Goal: Information Seeking & Learning: Learn about a topic

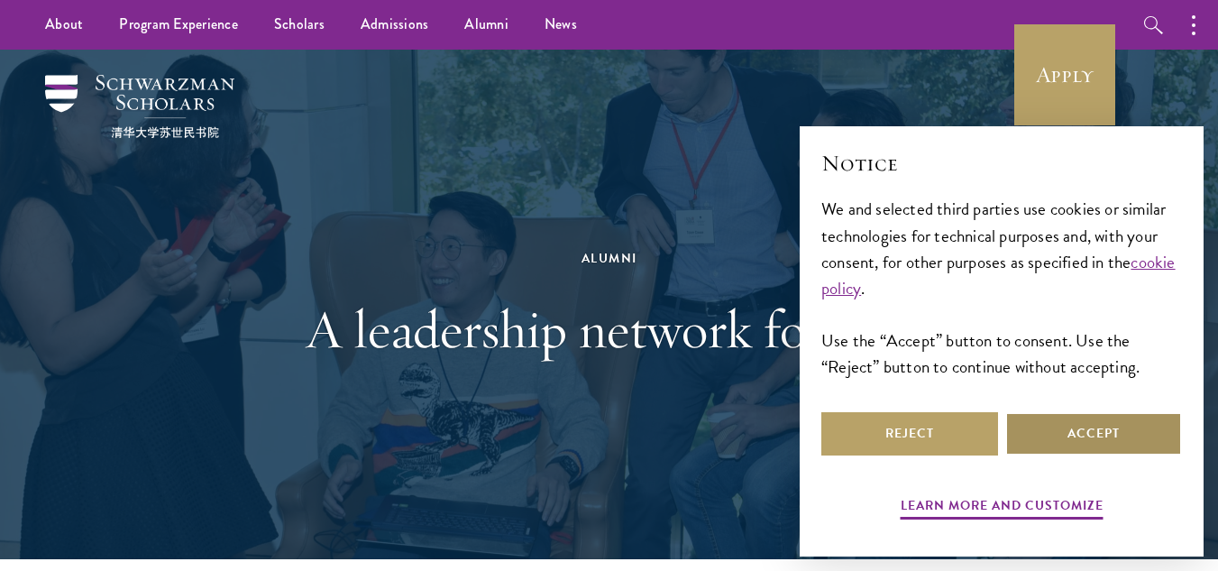
click at [1061, 430] on button "Accept" at bounding box center [1093, 433] width 177 height 43
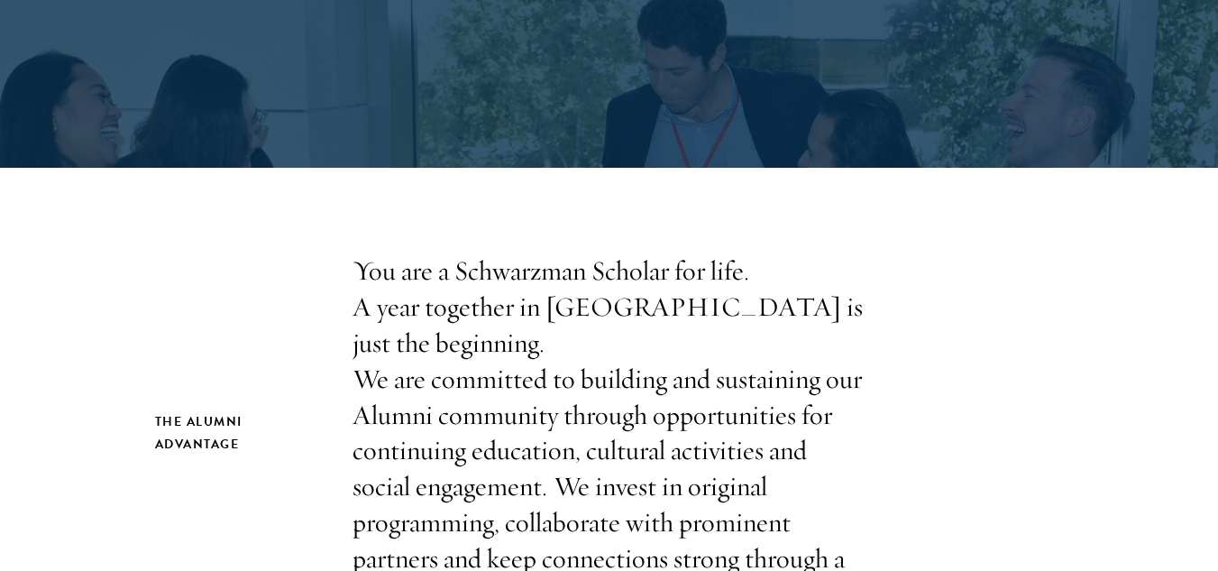
scroll to position [394, 0]
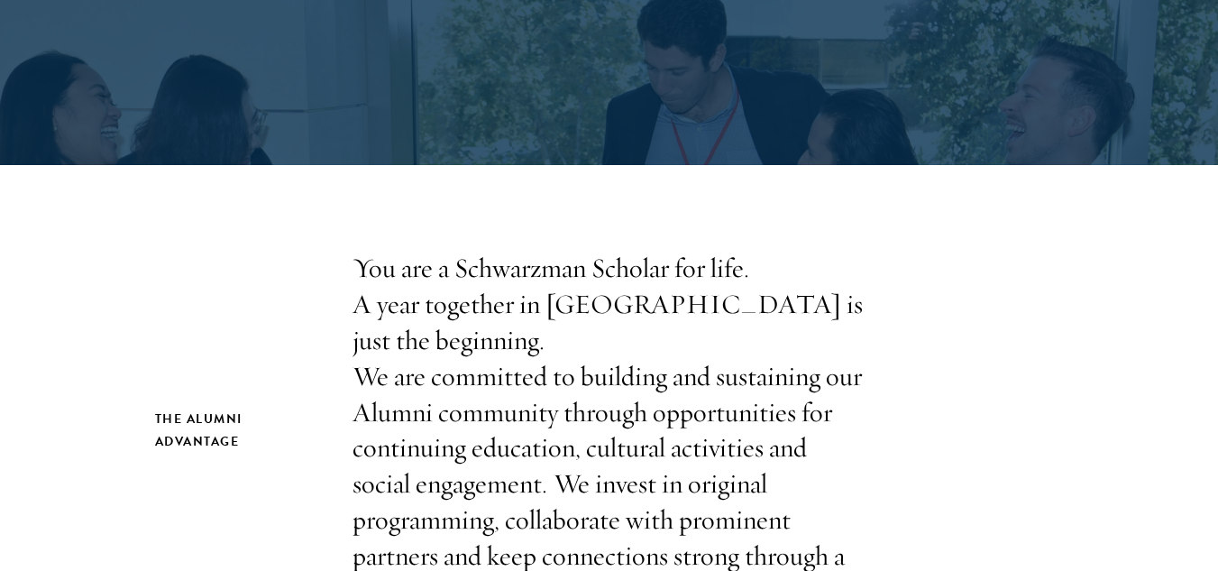
click at [470, 352] on p "You are a Schwarzman Scholar for life. A year together in Beijing is just the b…" at bounding box center [609, 431] width 514 height 360
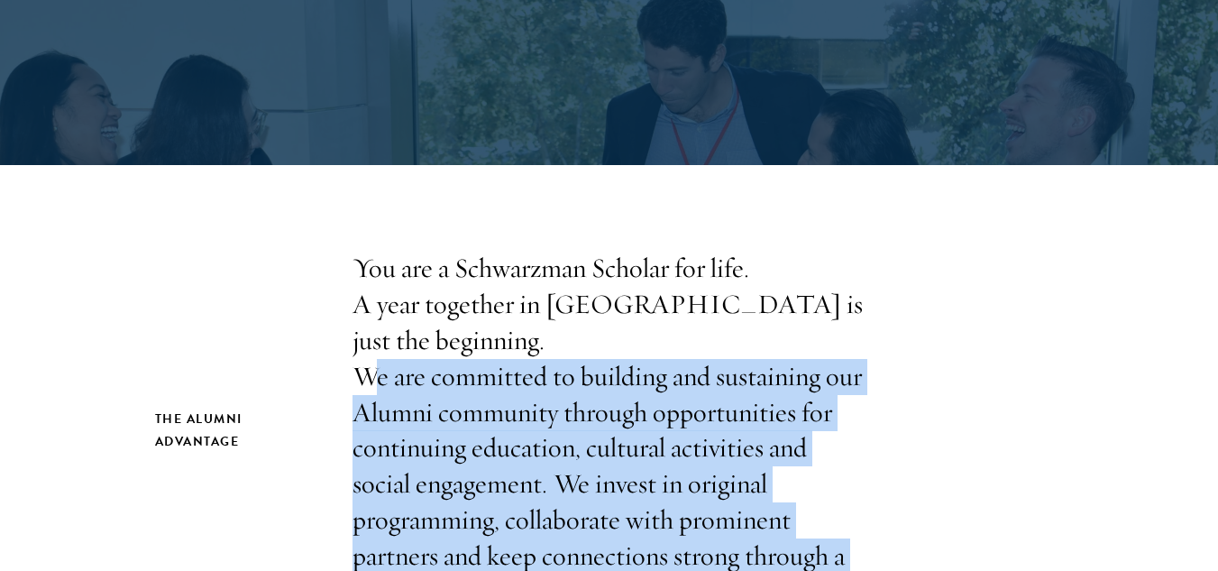
click at [470, 352] on p "You are a Schwarzman Scholar for life. A year together in Beijing is just the b…" at bounding box center [609, 431] width 514 height 360
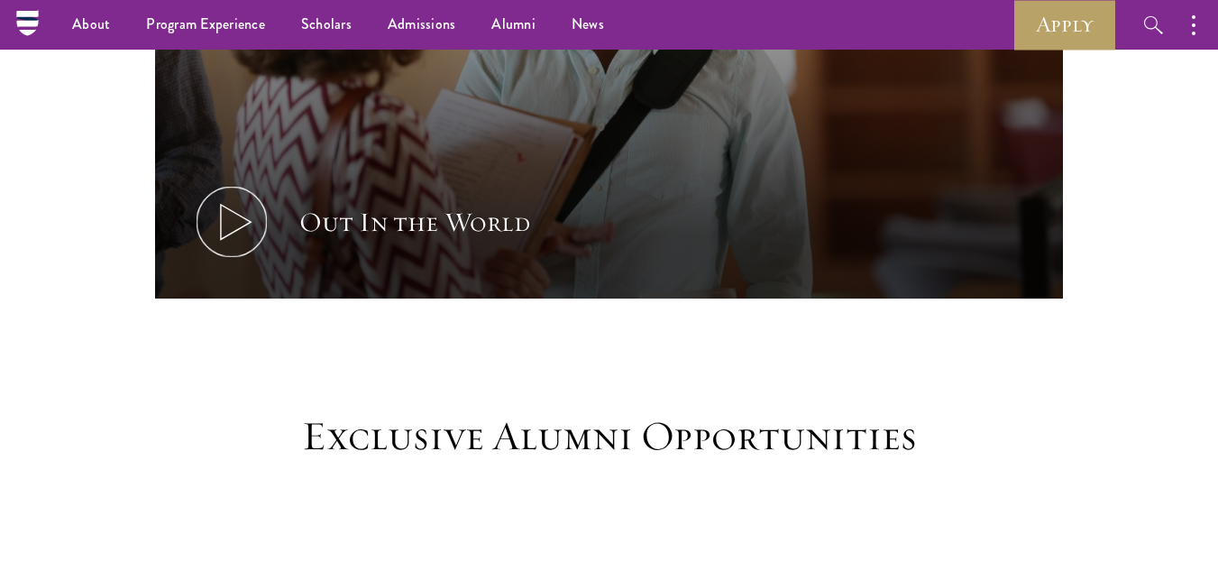
scroll to position [1292, 0]
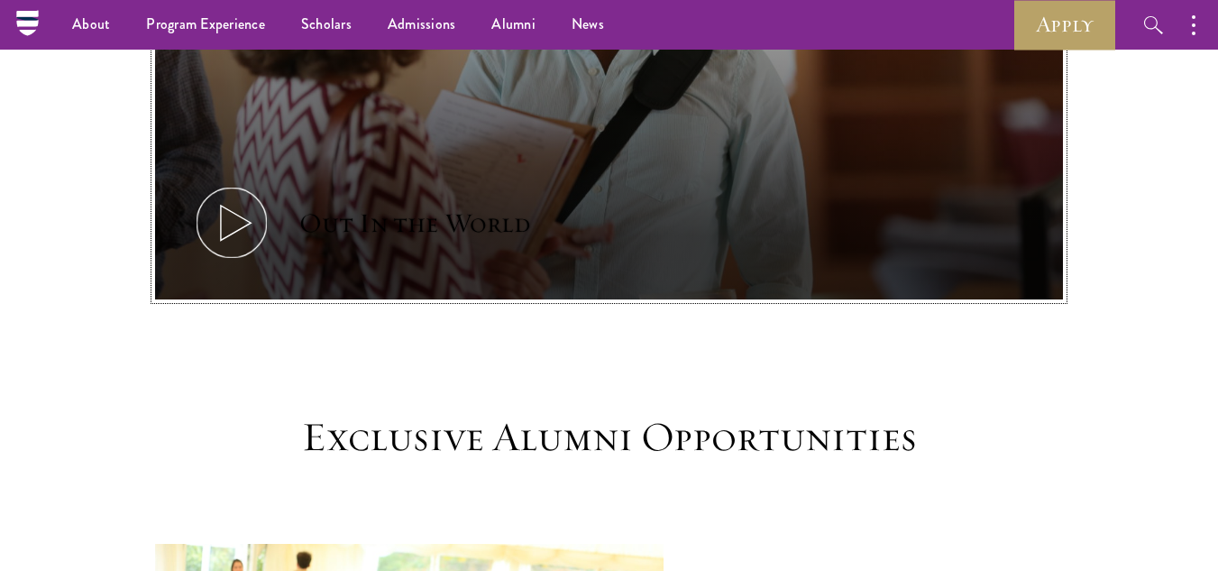
click at [233, 182] on icon at bounding box center [231, 222] width 81 height 81
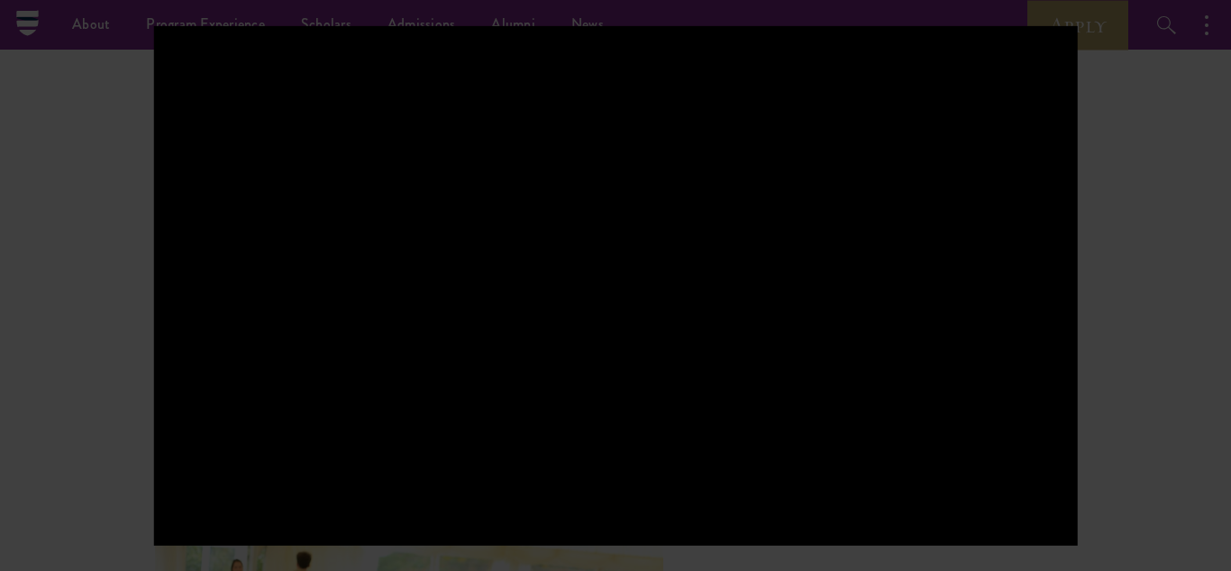
click at [1111, 398] on div at bounding box center [615, 285] width 1231 height 571
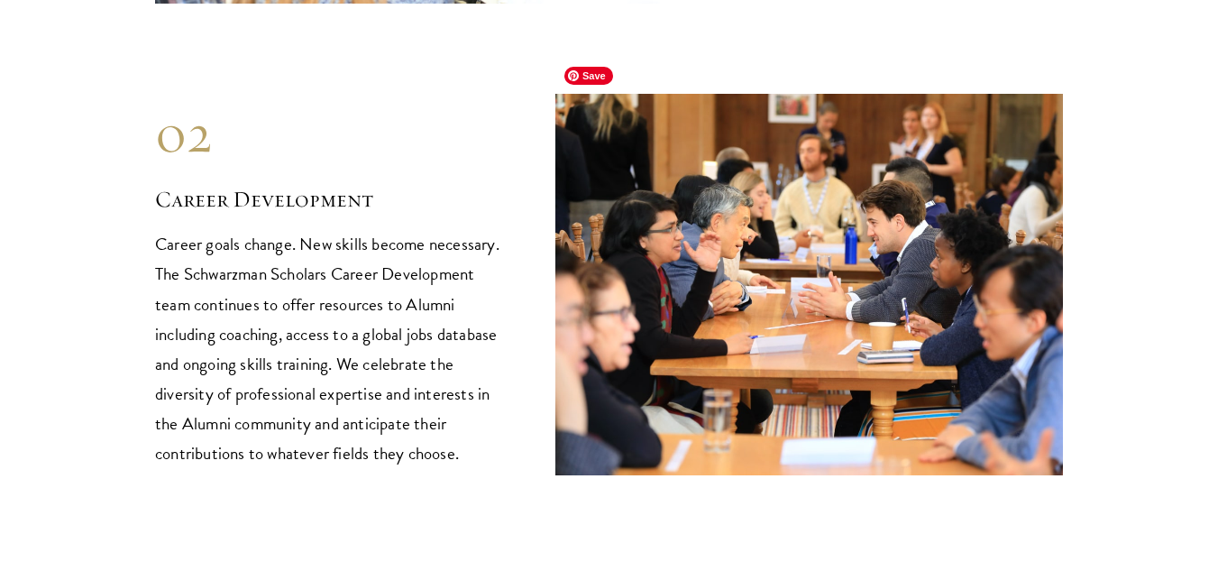
scroll to position [2217, 0]
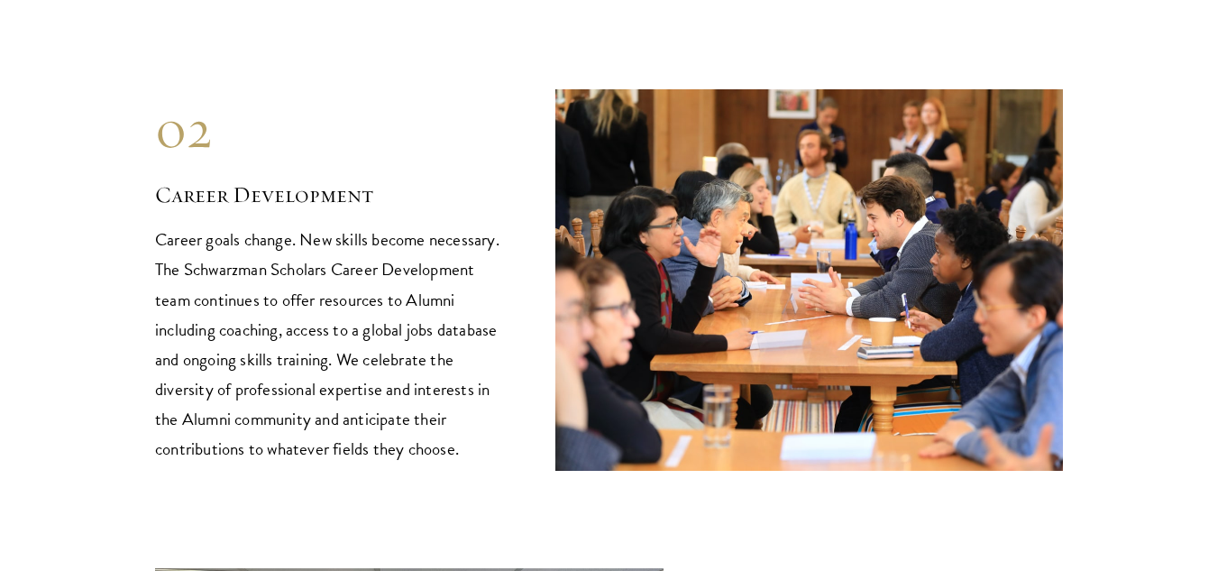
click at [242, 224] on p "Career goals change. New skills become necessary. The Schwarzman Scholars Caree…" at bounding box center [328, 343] width 346 height 238
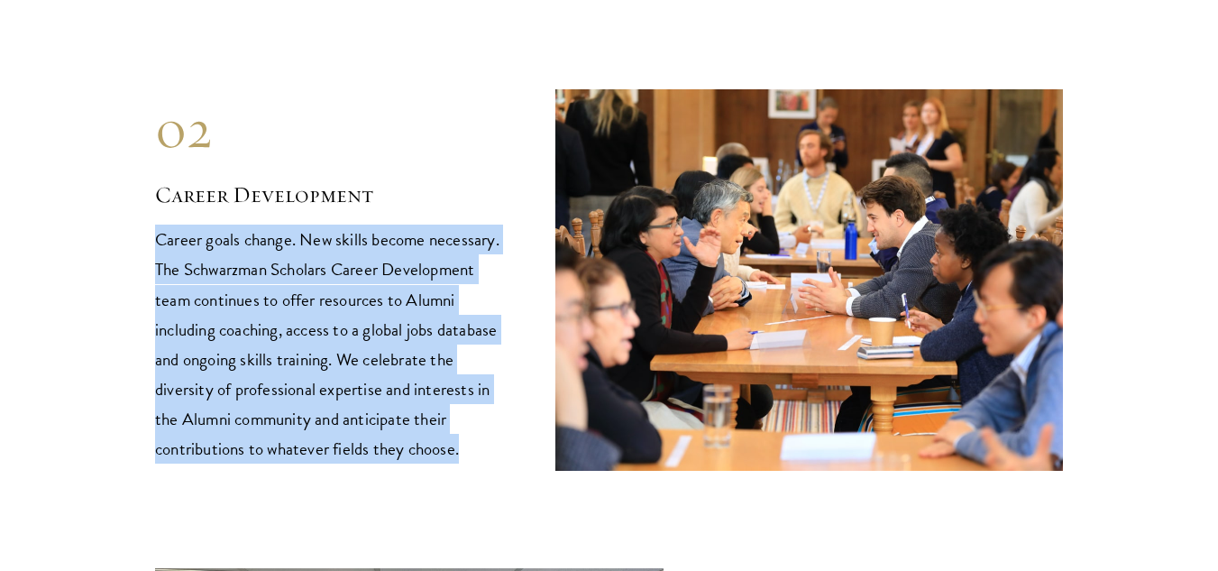
click at [242, 224] on p "Career goals change. New skills become necessary. The Schwarzman Scholars Caree…" at bounding box center [328, 343] width 346 height 238
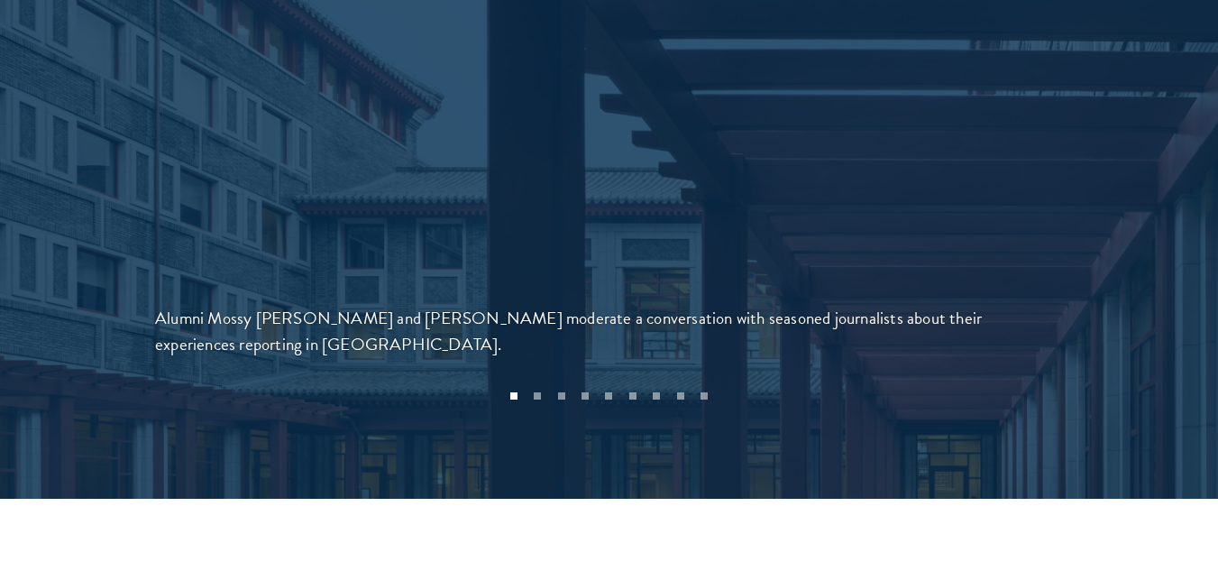
scroll to position [4059, 0]
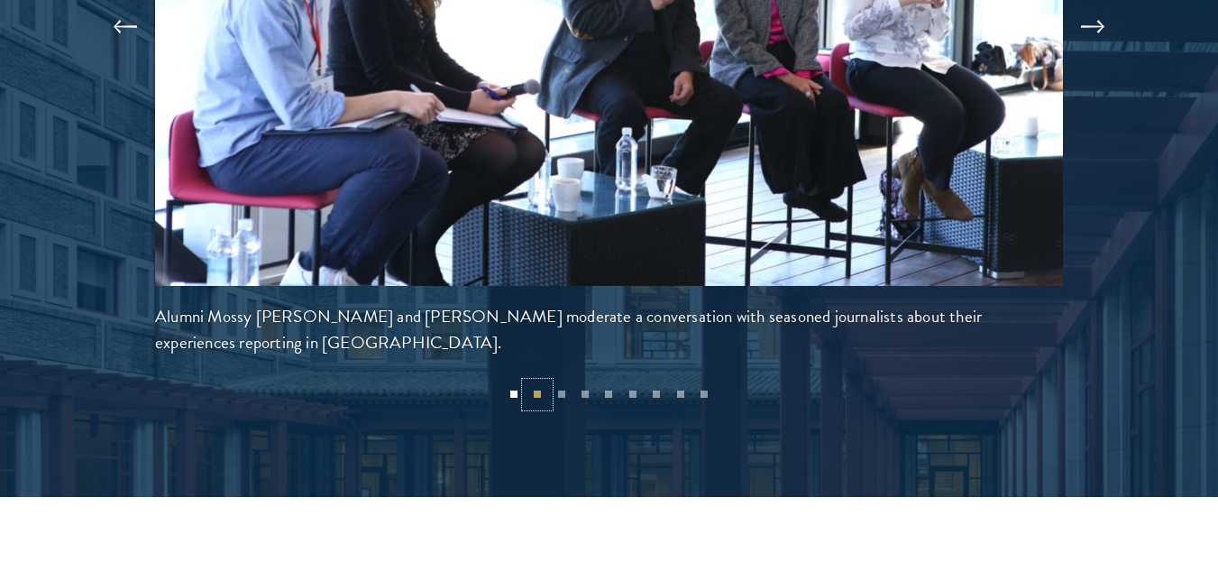
click at [544, 382] on button "2" at bounding box center [537, 393] width 23 height 23
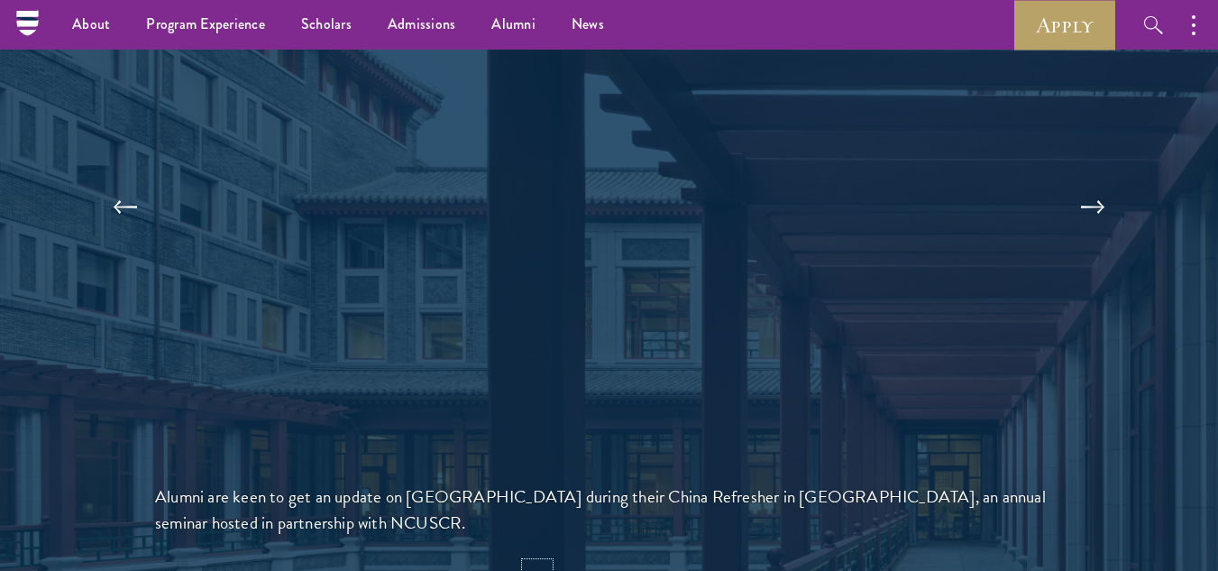
scroll to position [3878, 0]
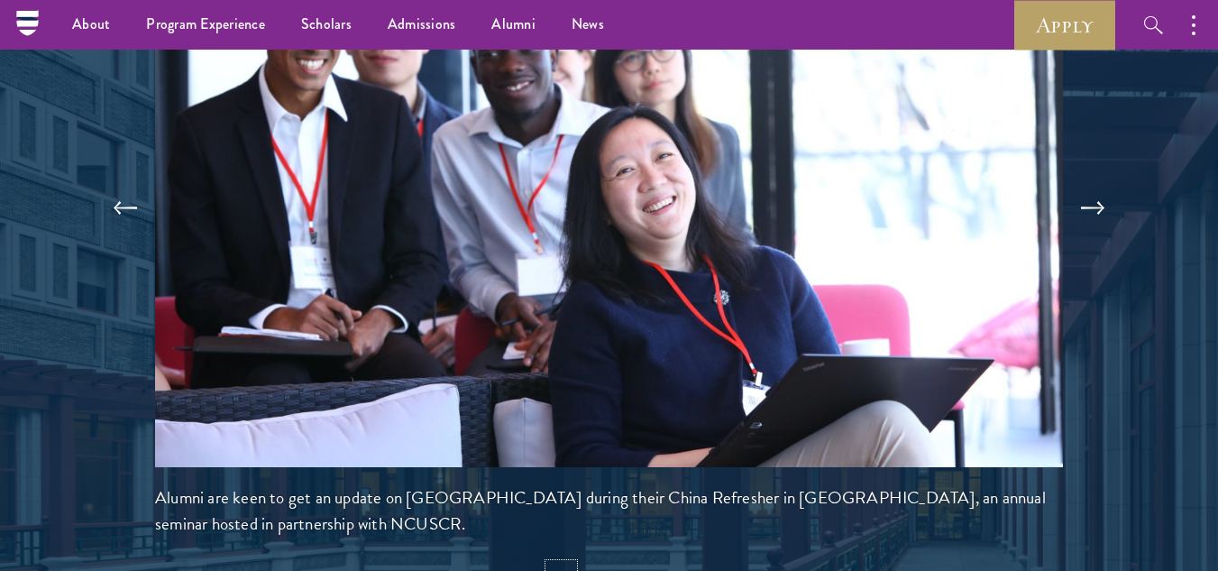
click at [553, 563] on button "3" at bounding box center [560, 574] width 23 height 23
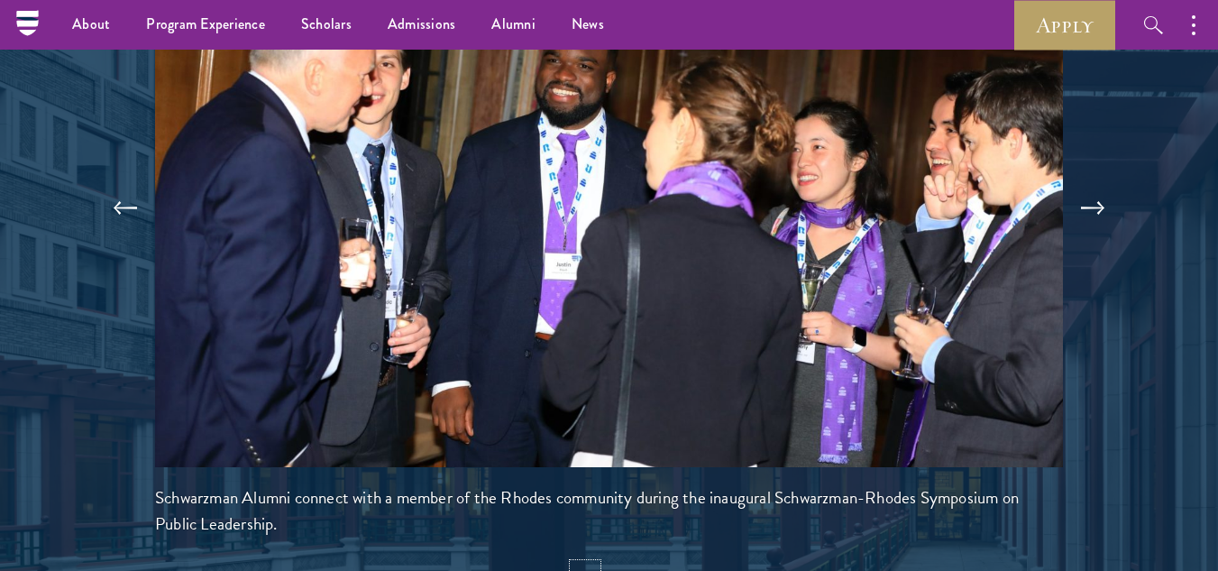
click at [594, 563] on button "4" at bounding box center [584, 574] width 23 height 23
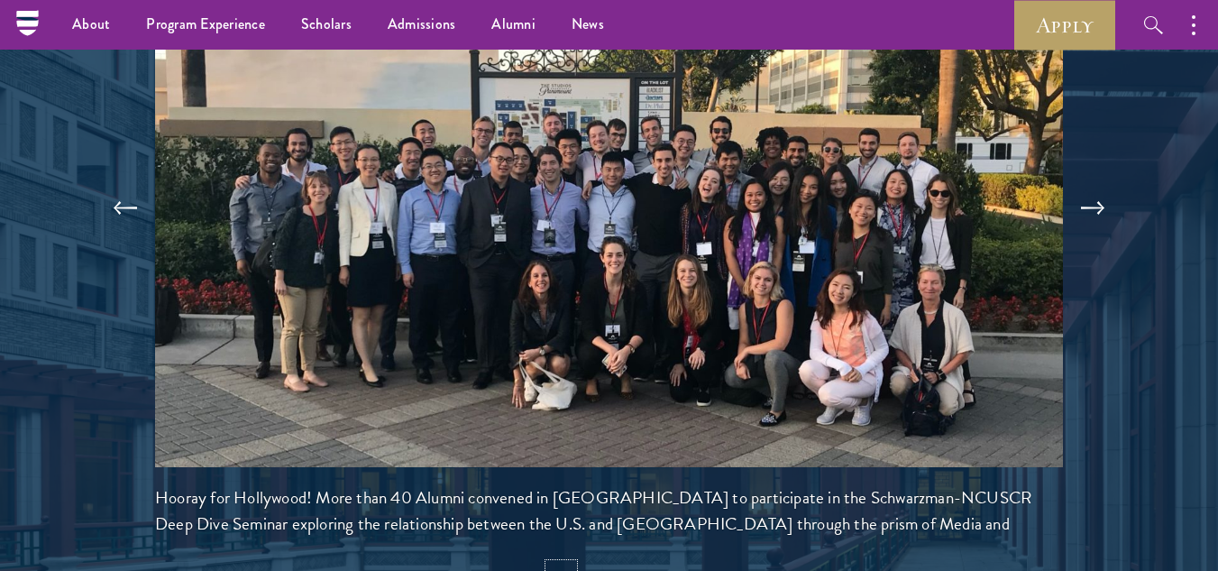
click at [561, 563] on button "3" at bounding box center [560, 574] width 23 height 23
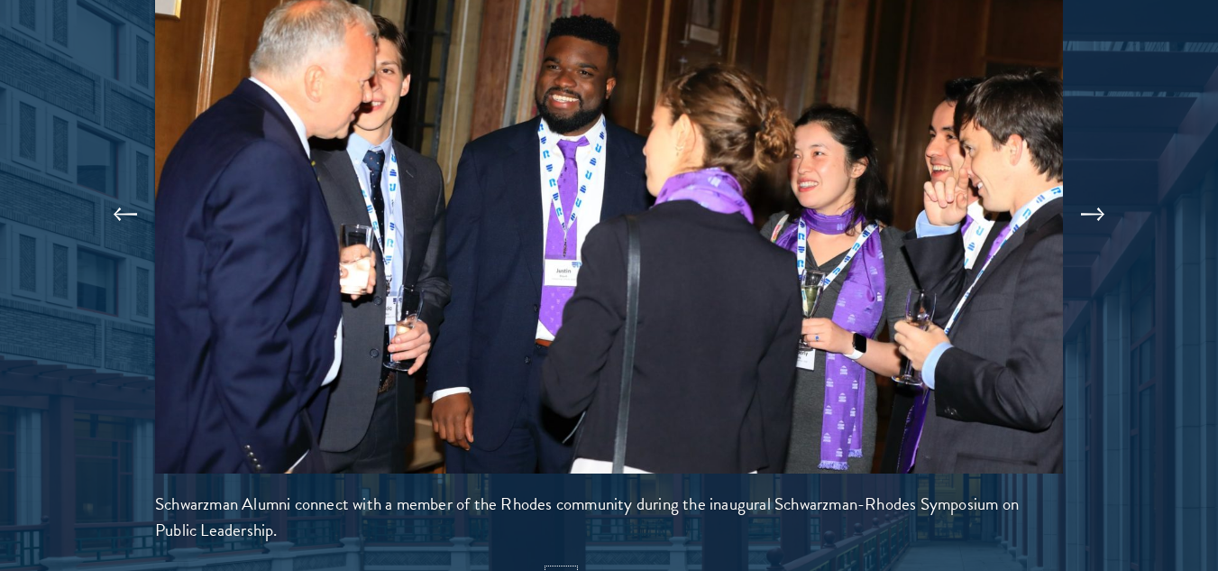
scroll to position [3875, 0]
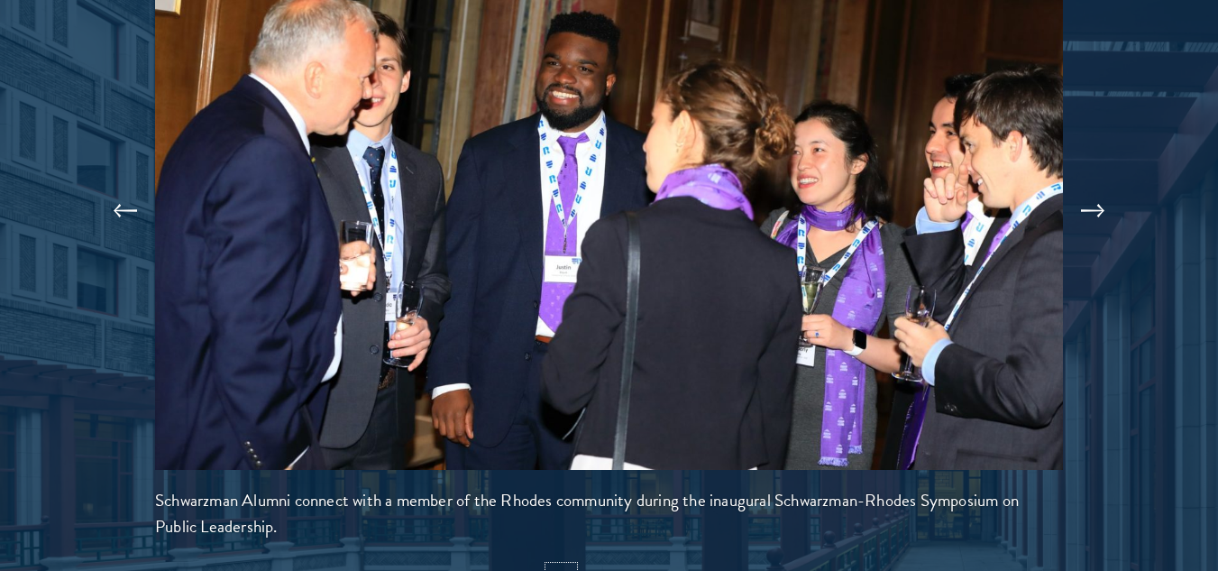
drag, startPoint x: 561, startPoint y: 524, endPoint x: 585, endPoint y: 526, distance: 24.5
click at [585, 566] on ul "1 2 3 4 5 6 7 8 9" at bounding box center [609, 577] width 908 height 23
click at [585, 566] on button "4" at bounding box center [584, 577] width 23 height 23
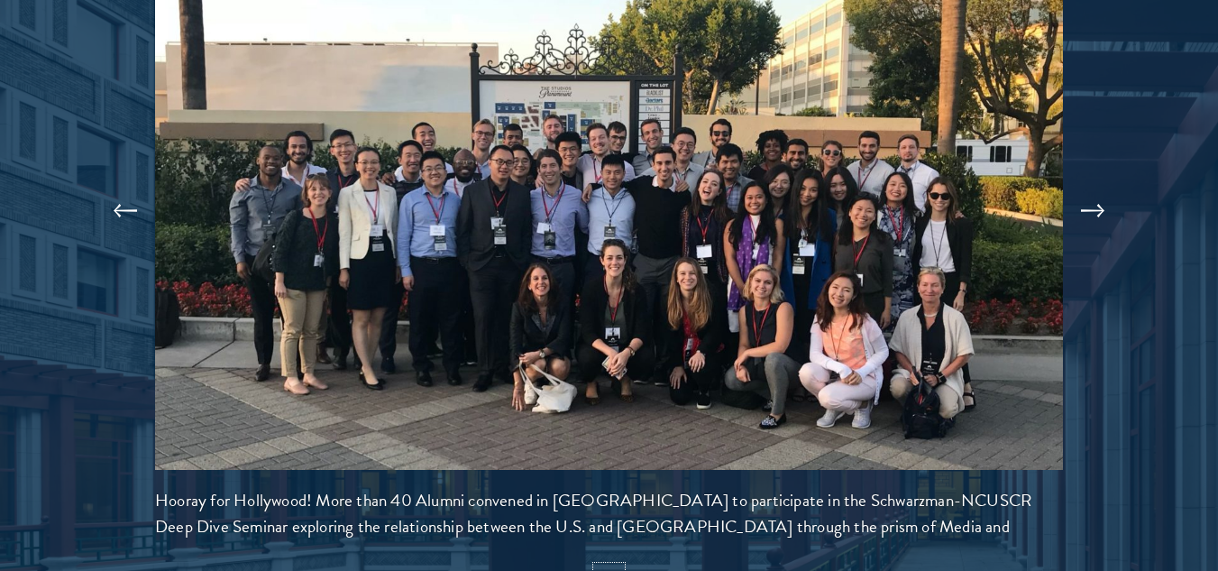
click at [609, 566] on button "5" at bounding box center [608, 577] width 23 height 23
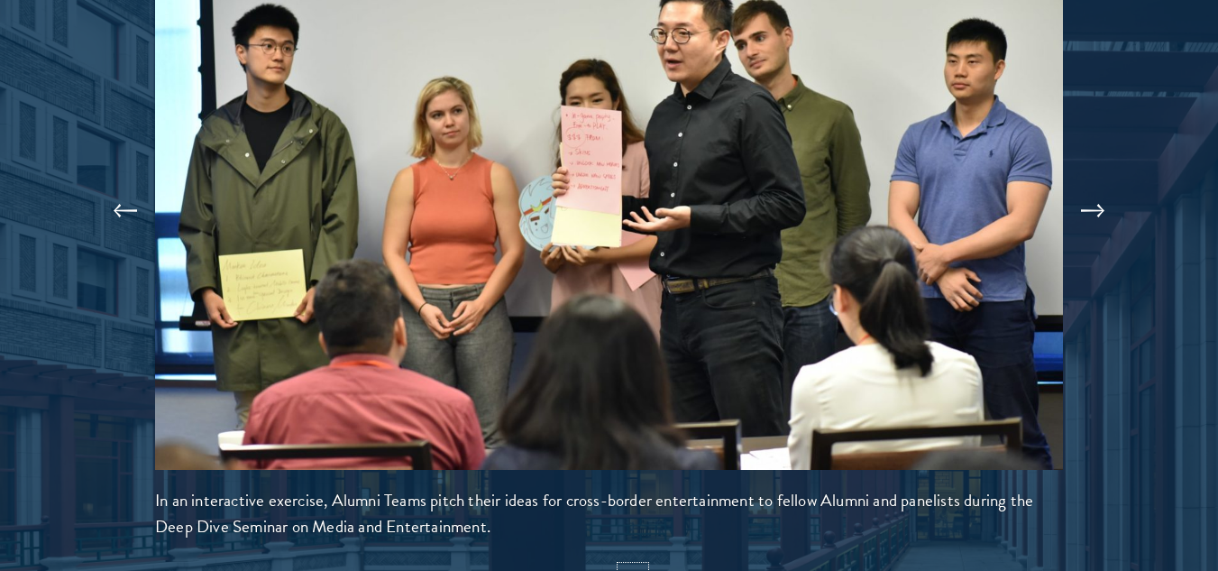
click at [640, 566] on button "6" at bounding box center [632, 577] width 23 height 23
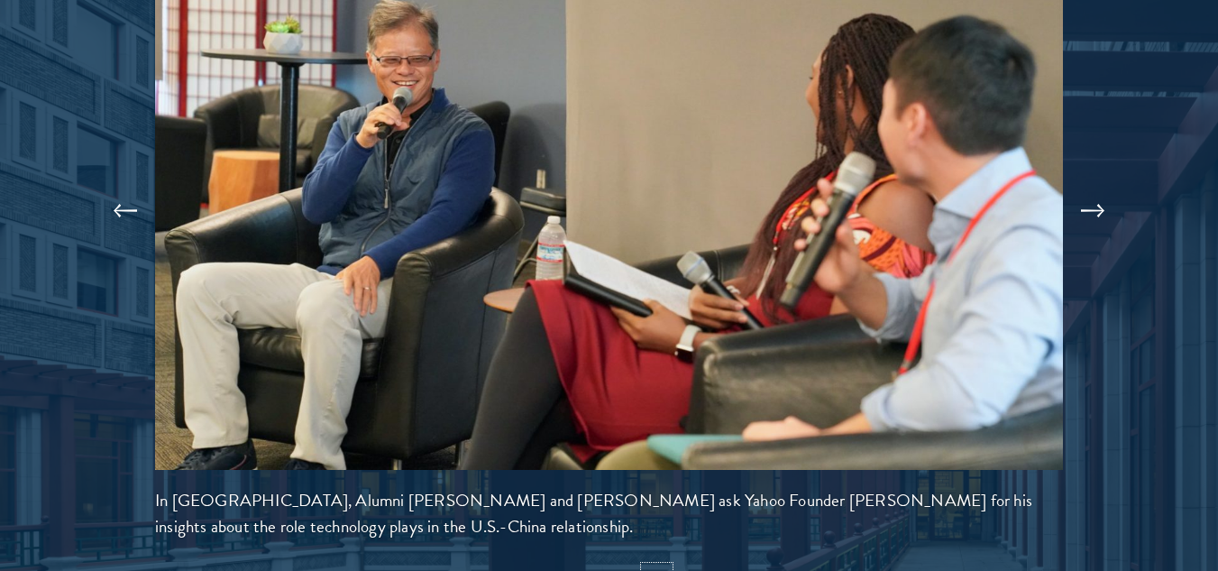
click at [654, 566] on button "7" at bounding box center [656, 577] width 23 height 23
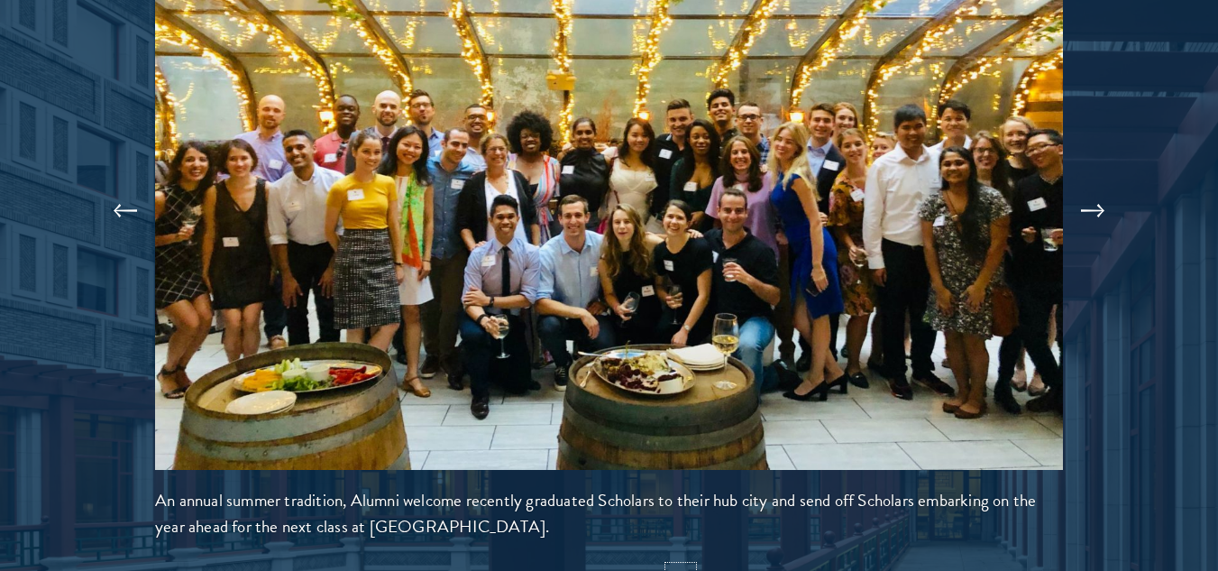
click at [682, 566] on button "8" at bounding box center [680, 577] width 23 height 23
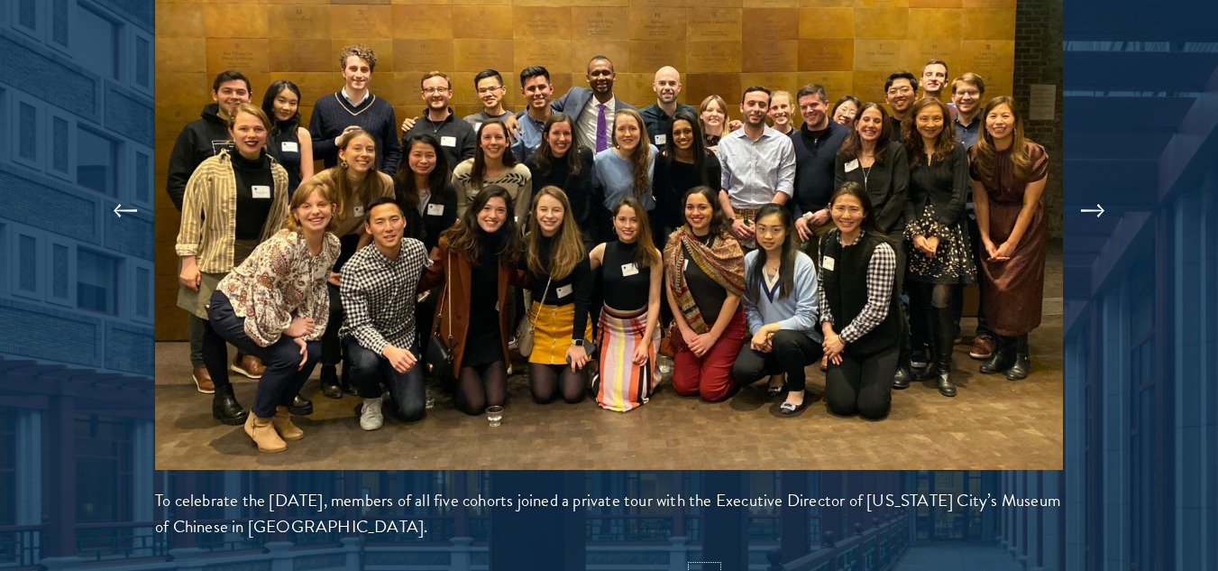
click at [703, 566] on button "9" at bounding box center [703, 577] width 23 height 23
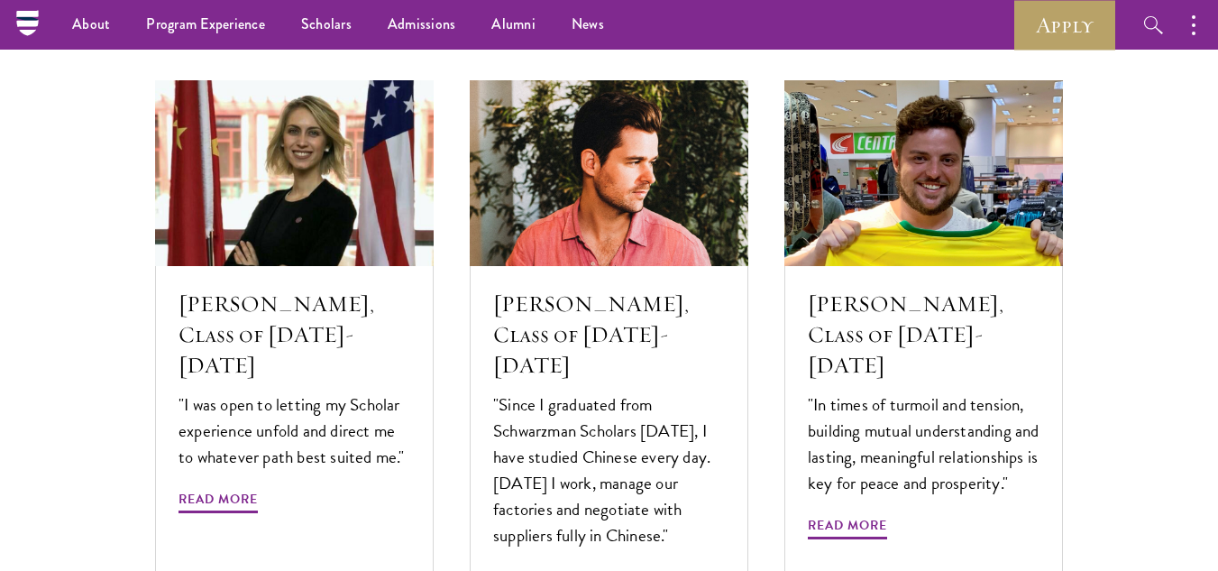
scroll to position [5970, 0]
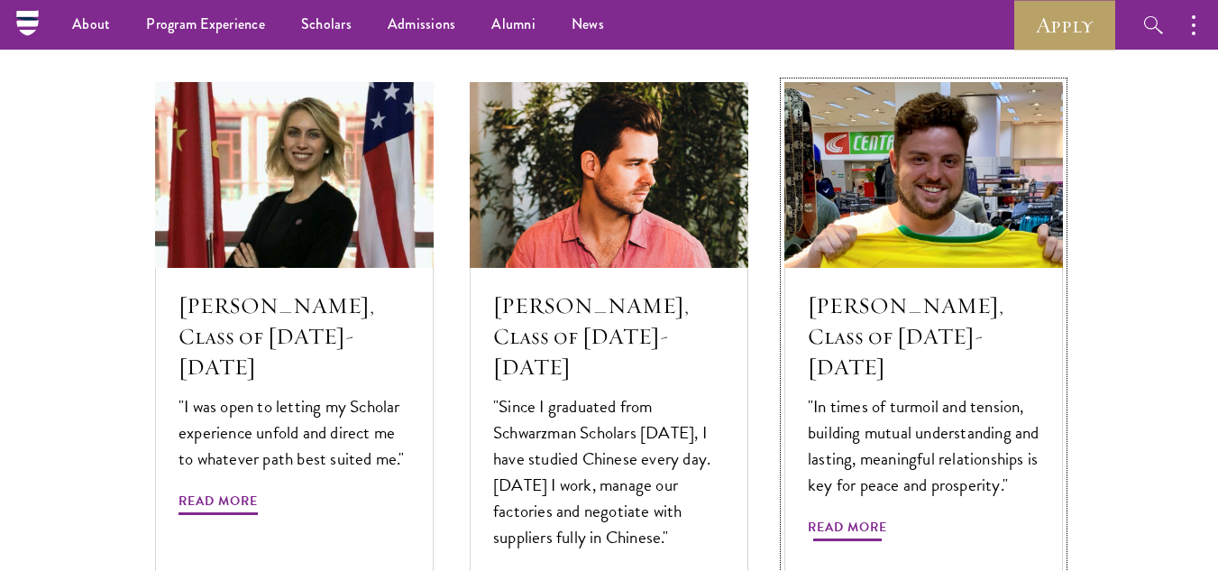
click at [901, 429] on p ""In times of turmoil and tension, building mutual understanding and lasting, me…" at bounding box center [924, 445] width 232 height 105
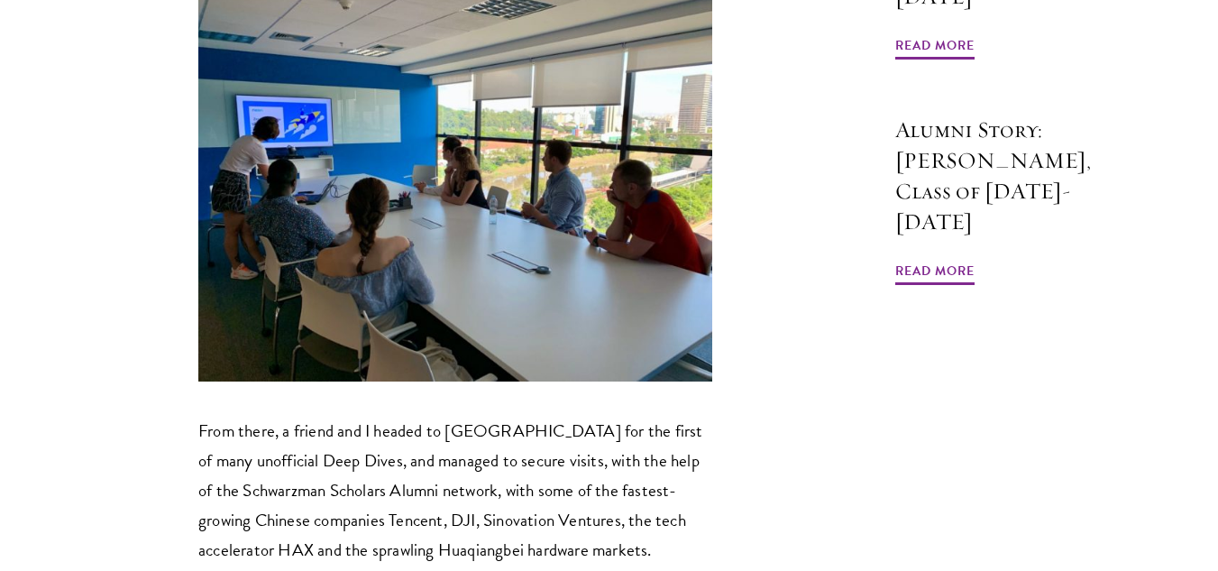
scroll to position [1376, 0]
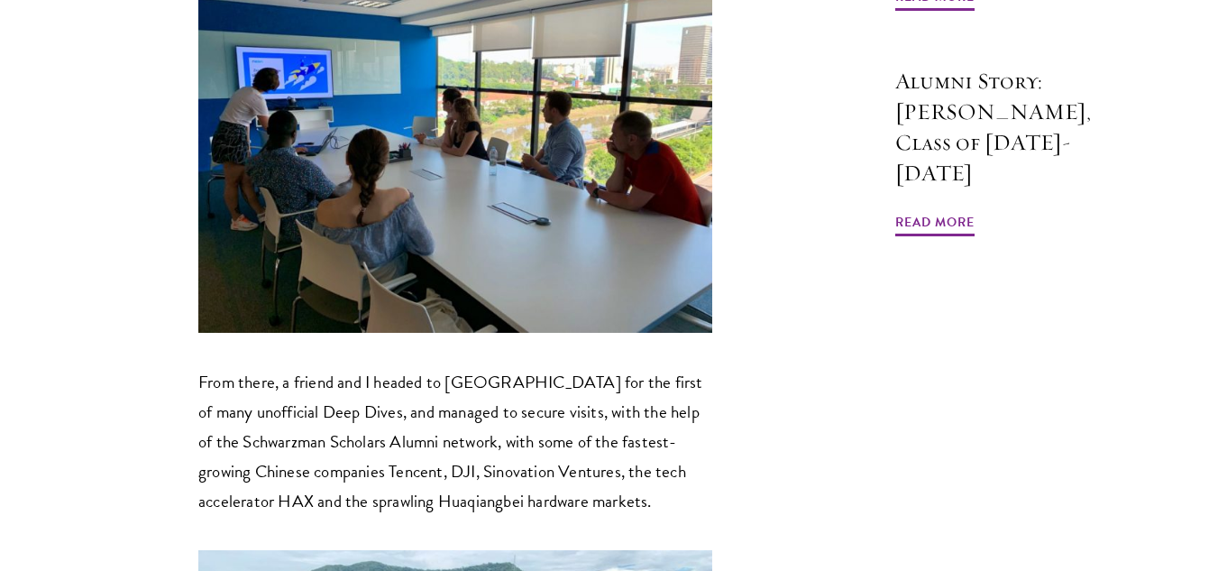
click at [420, 367] on p "From there, a friend and I headed to Shenzhen for the first of many unofficial …" at bounding box center [455, 441] width 514 height 149
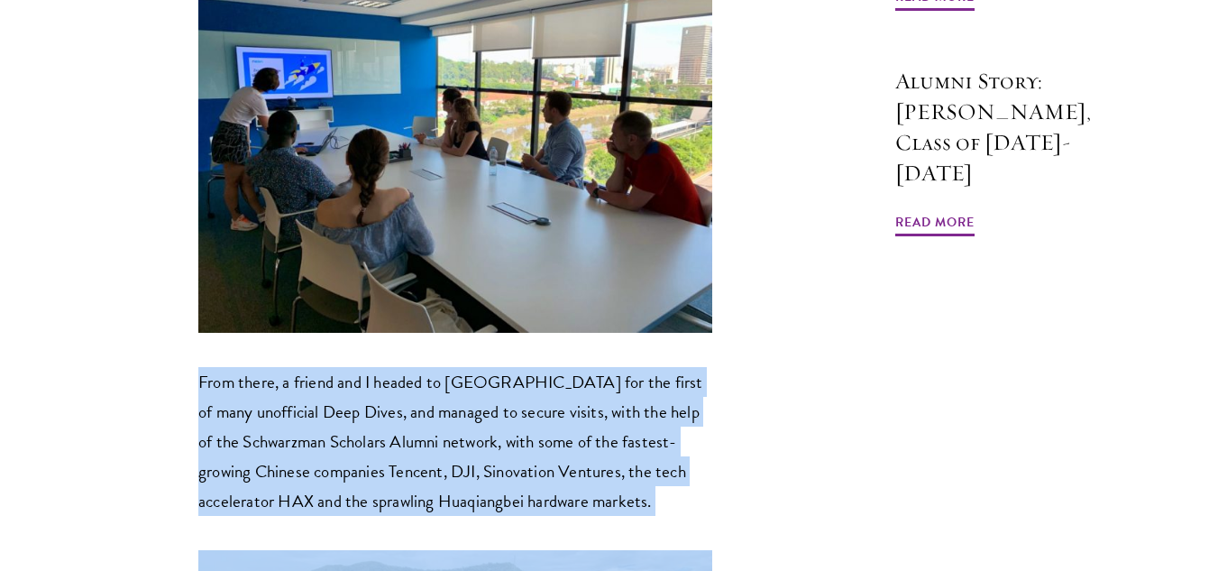
click at [420, 367] on p "From there, a friend and I headed to Shenzhen for the first of many unofficial …" at bounding box center [455, 441] width 514 height 149
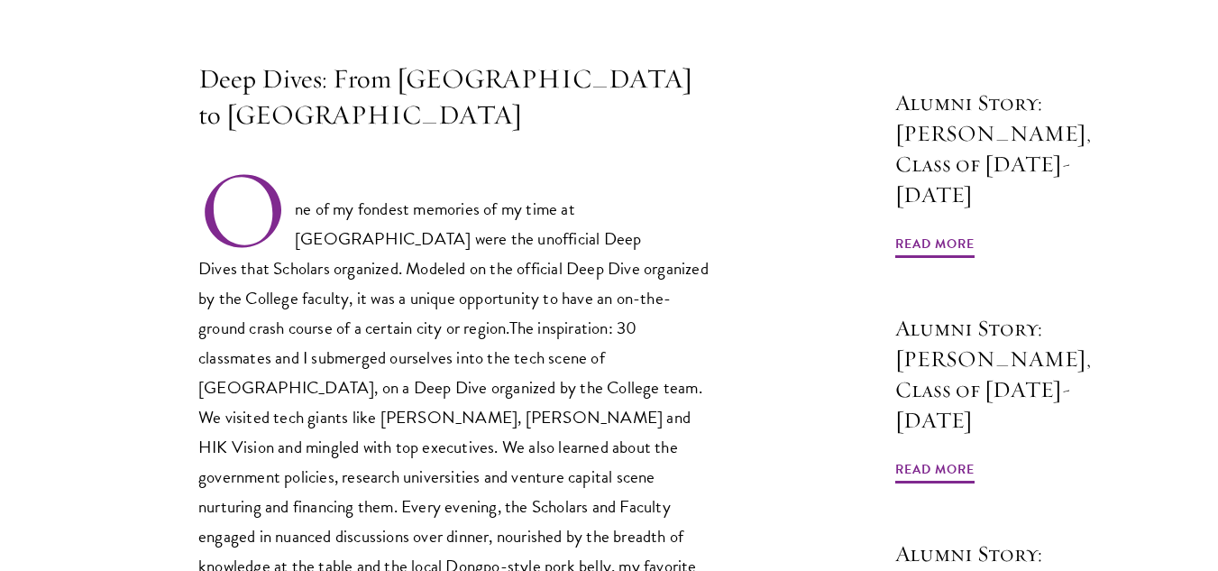
scroll to position [680, 0]
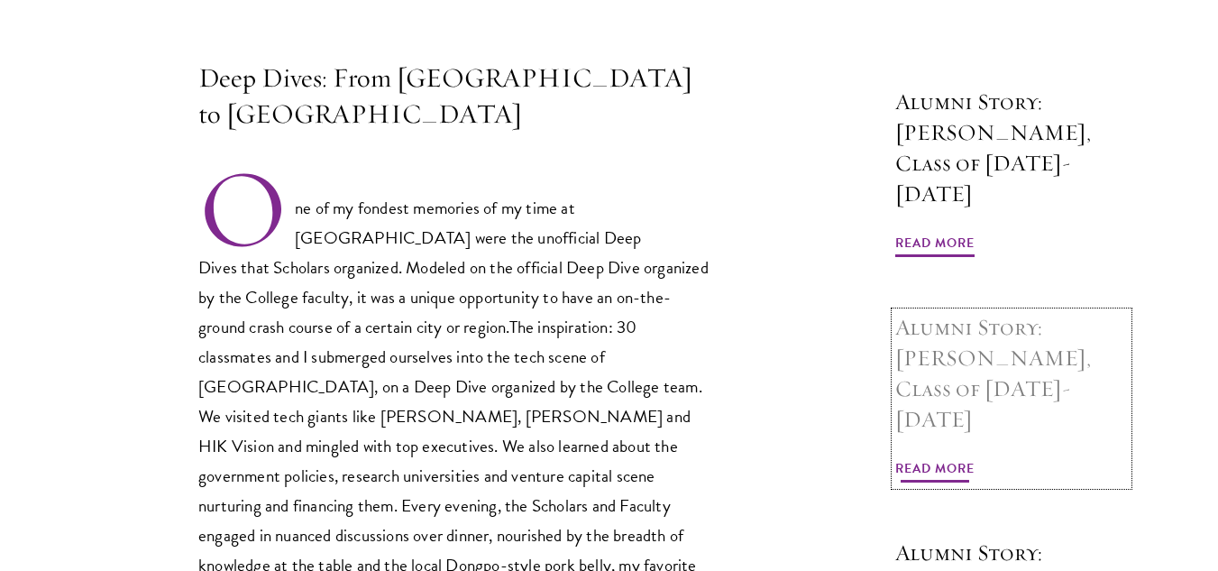
click at [937, 457] on span "Read More" at bounding box center [934, 471] width 79 height 28
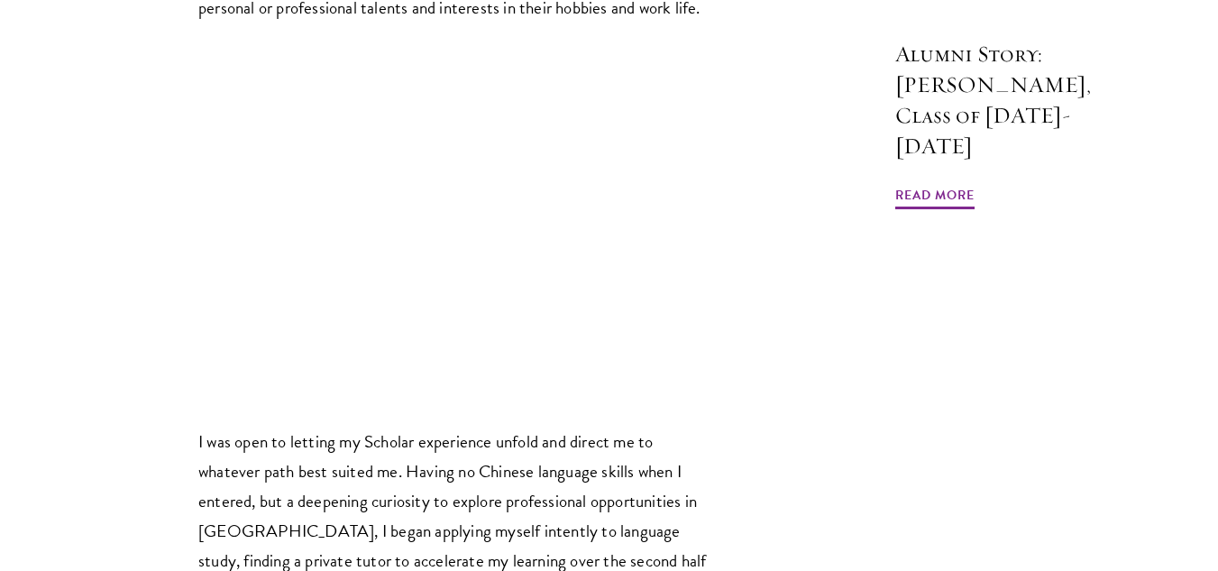
scroll to position [1404, 0]
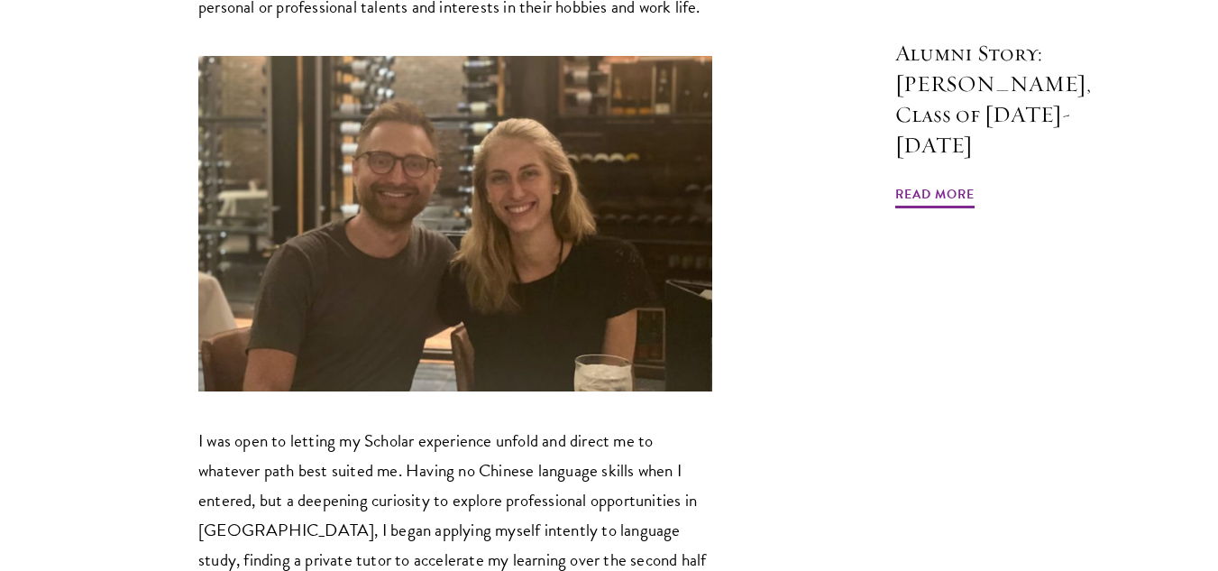
click at [519, 425] on p "I was open to letting my Scholar experience unfold and direct me to whatever pa…" at bounding box center [455, 514] width 514 height 178
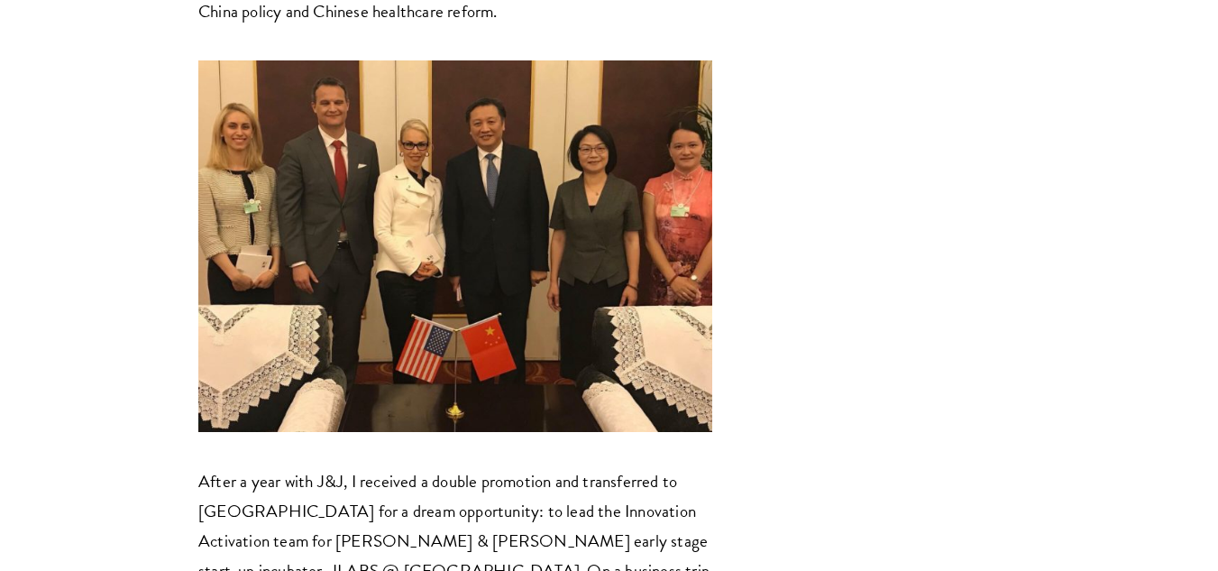
scroll to position [2227, 0]
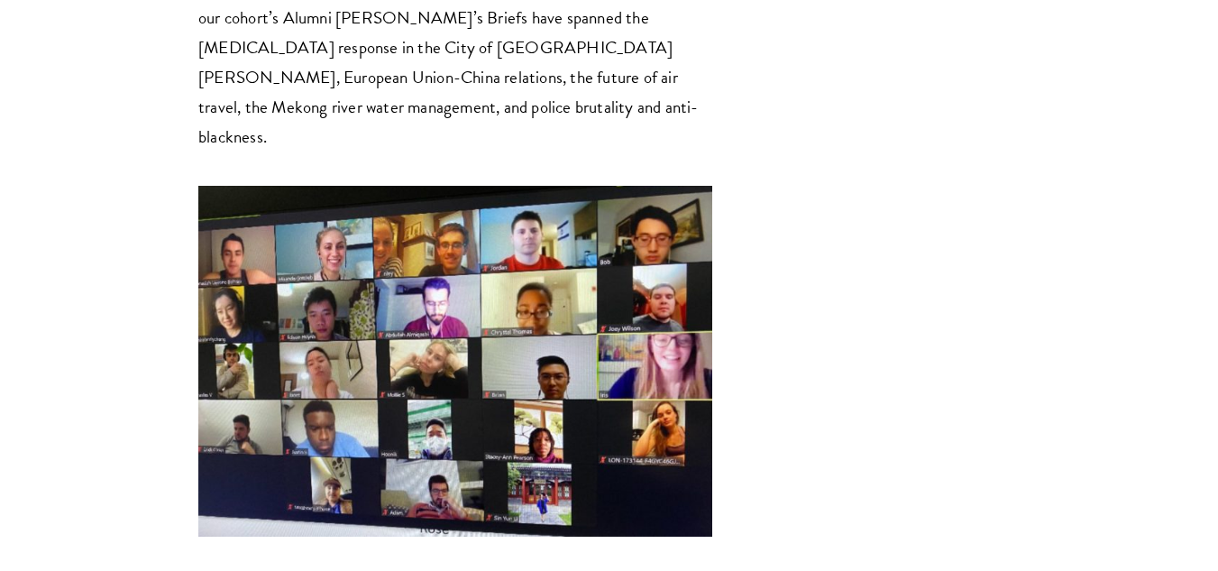
scroll to position [3290, 0]
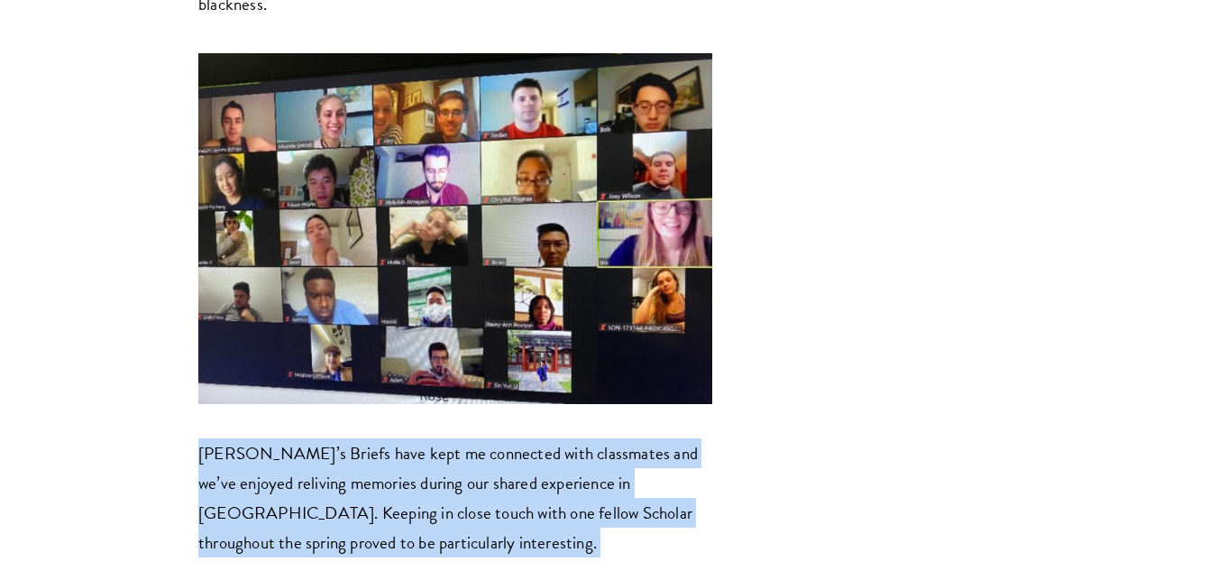
scroll to position [3438, 0]
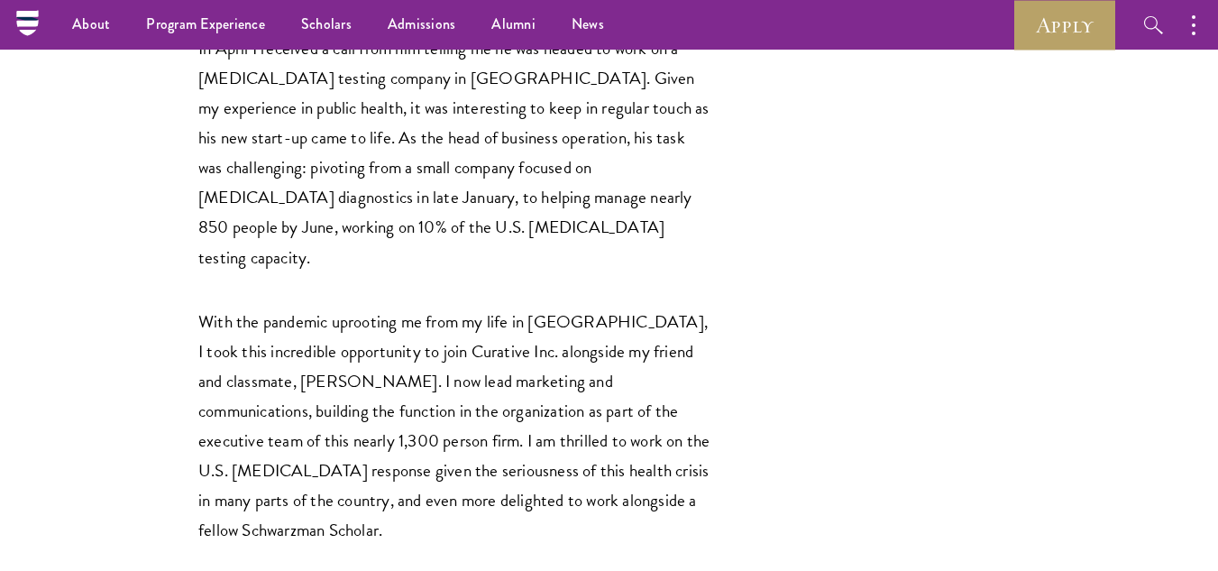
scroll to position [3976, 0]
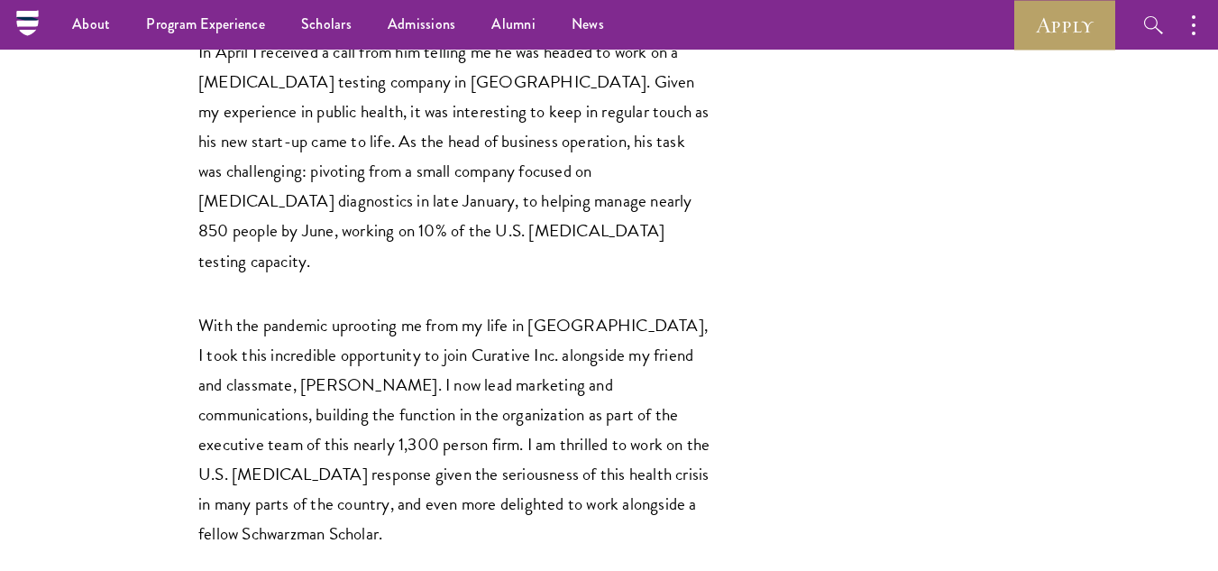
click at [544, 310] on p "With the pandemic uprooting me from my life in China, I took this incredible op…" at bounding box center [455, 429] width 514 height 238
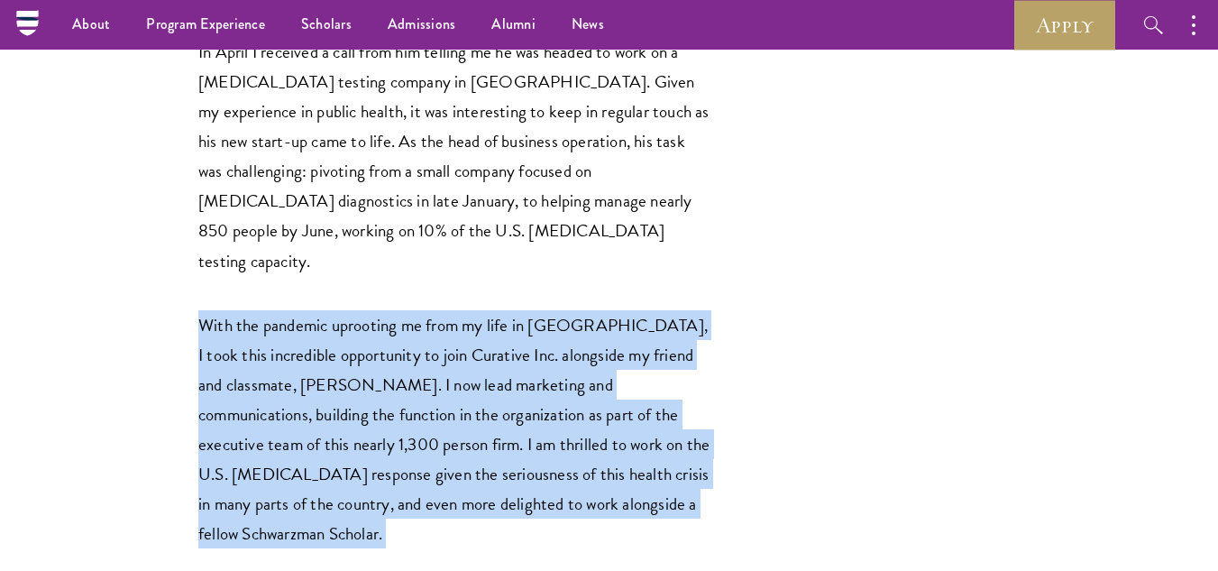
click at [544, 310] on p "With the pandemic uprooting me from my life in China, I took this incredible op…" at bounding box center [455, 429] width 514 height 238
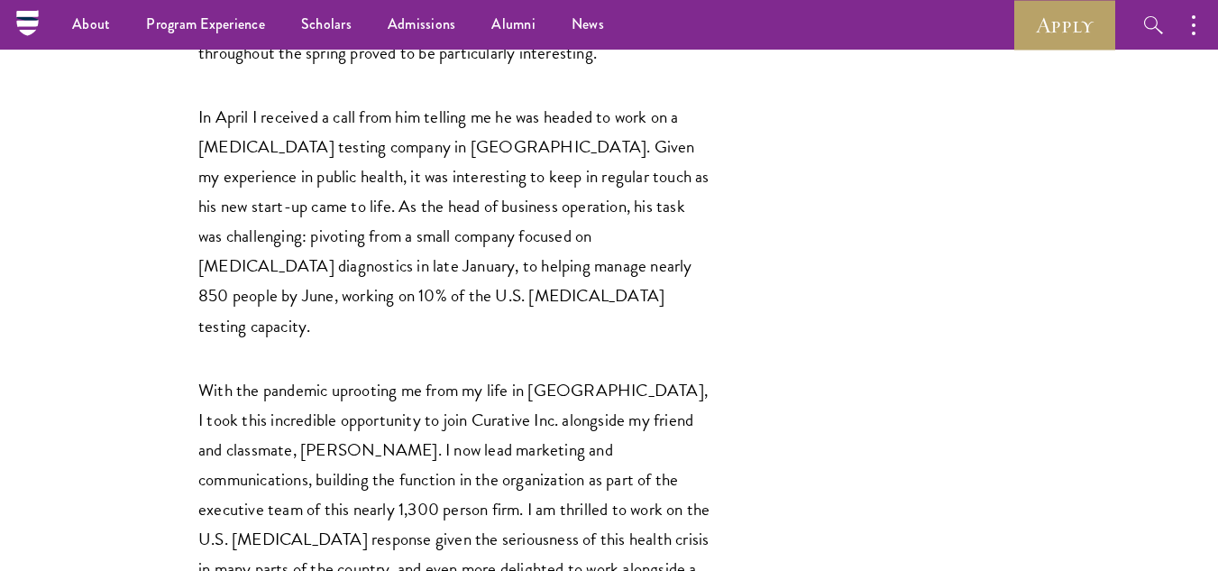
scroll to position [3910, 0]
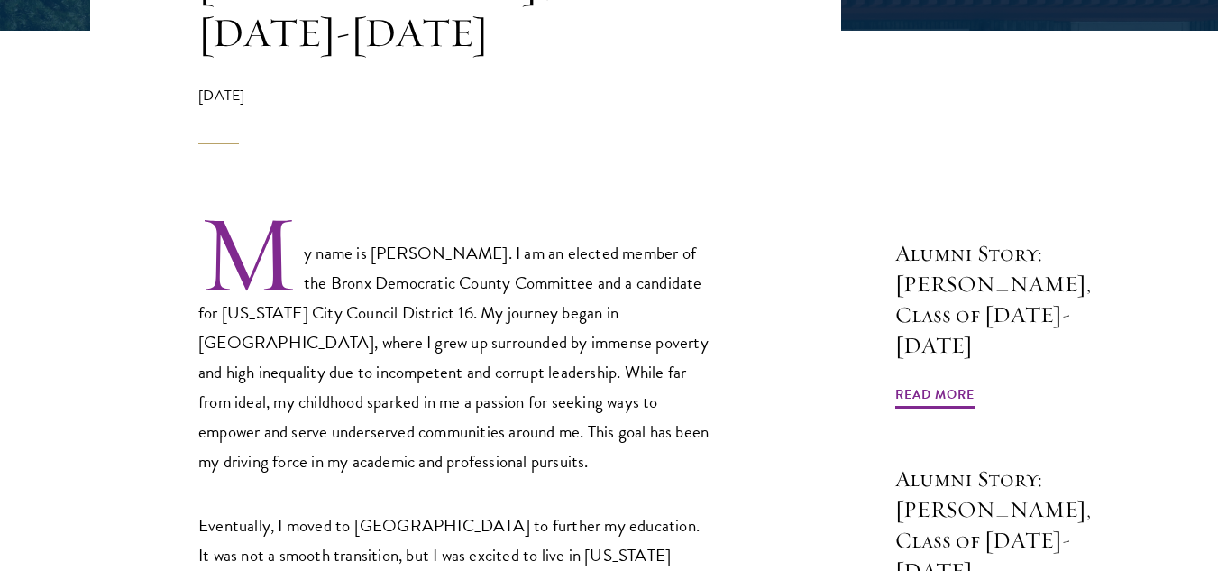
scroll to position [529, 0]
click at [418, 382] on p "My name is Abdourahamane Diallo. I am an elected member of the Bronx Democratic…" at bounding box center [455, 343] width 514 height 264
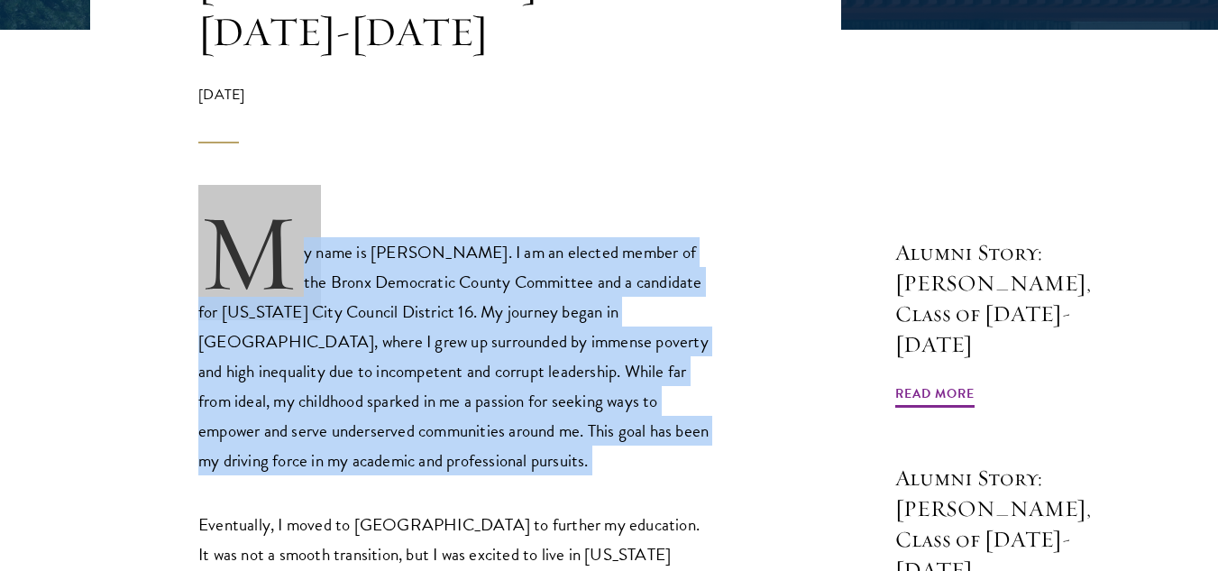
click at [418, 382] on p "My name is Abdourahamane Diallo. I am an elected member of the Bronx Democratic…" at bounding box center [455, 343] width 514 height 264
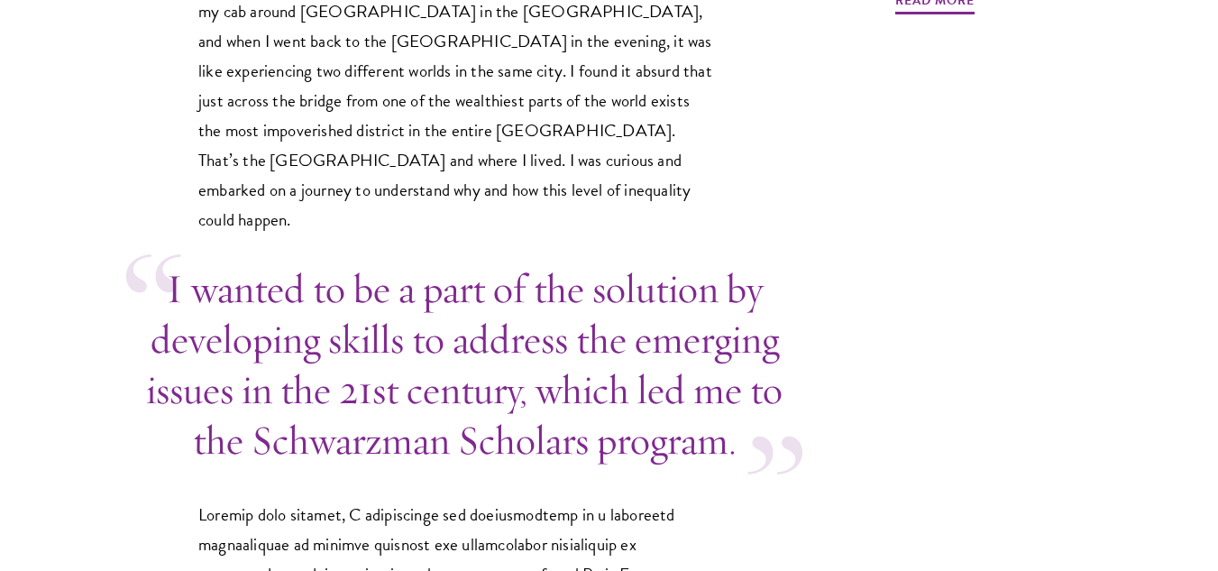
scroll to position [1636, 0]
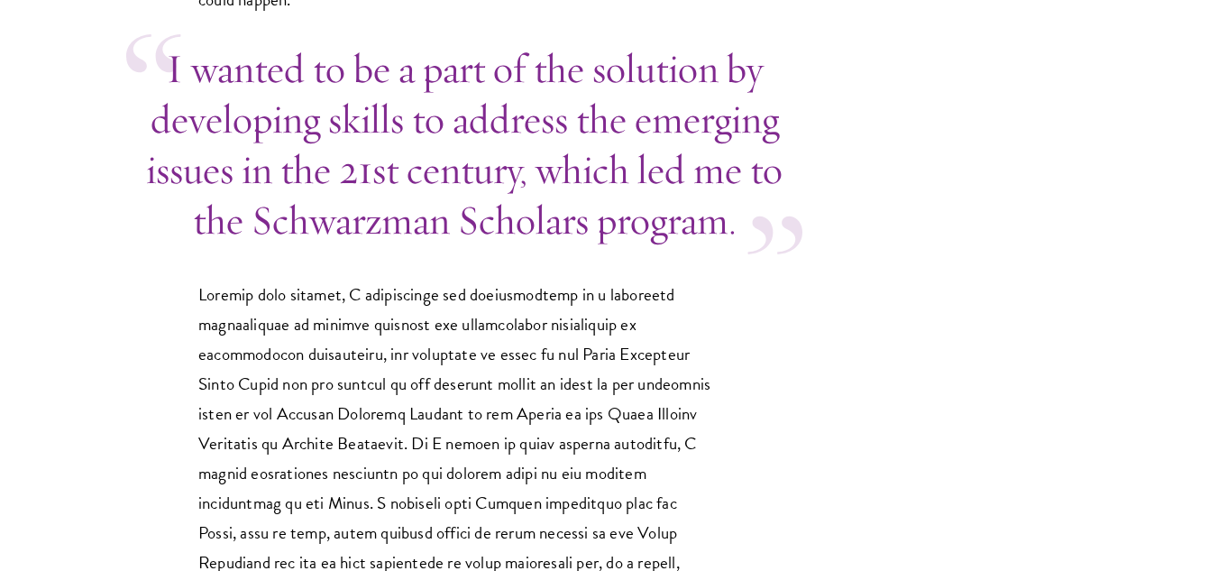
scroll to position [1834, 0]
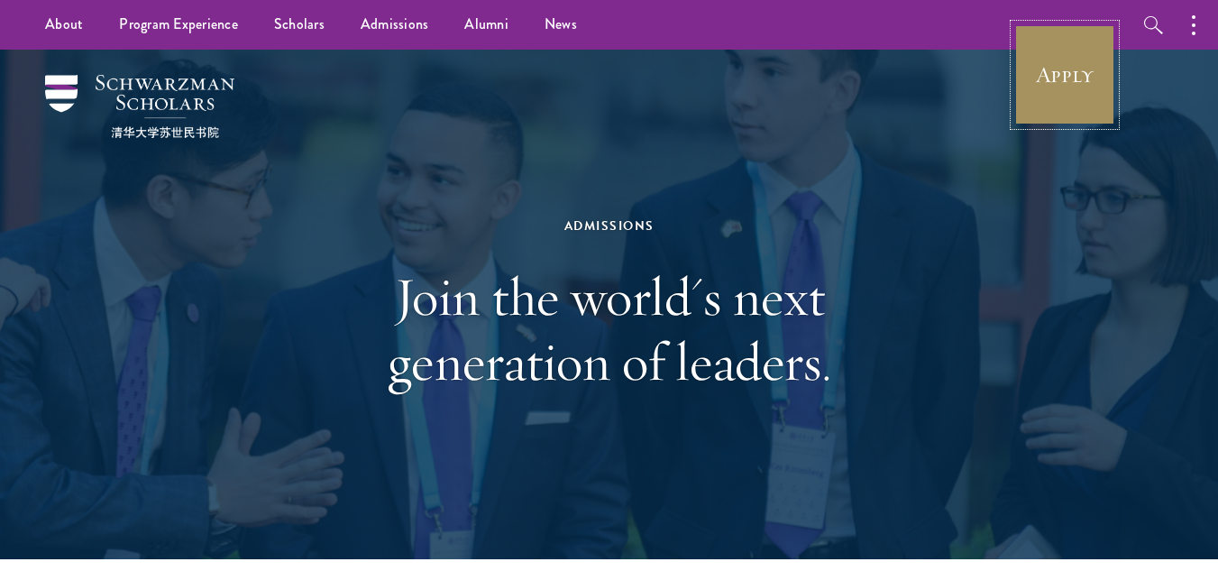
click at [1084, 69] on link "Apply" at bounding box center [1064, 74] width 101 height 101
